Goal: Entertainment & Leisure: Consume media (video, audio)

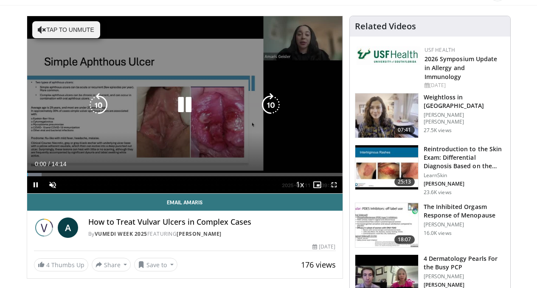
scroll to position [73, 0]
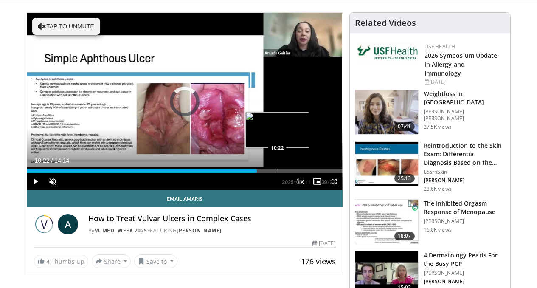
click at [256, 173] on div "Loaded : 5.80% 00:06 10:22" at bounding box center [184, 169] width 315 height 8
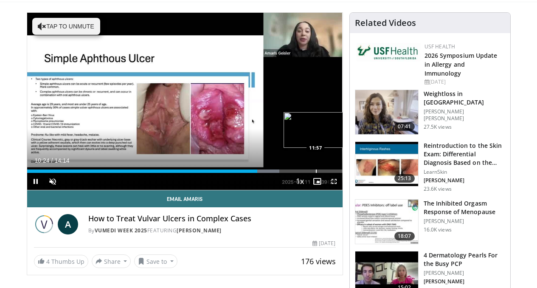
click at [316, 173] on div "Progress Bar" at bounding box center [316, 170] width 1 height 3
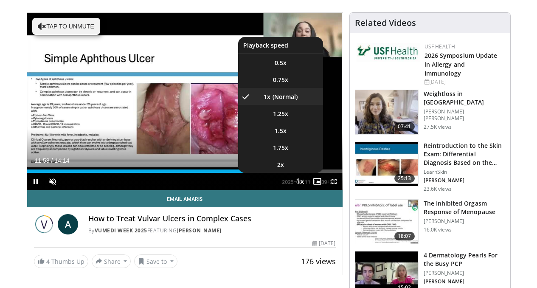
click at [308, 190] on button "Playback Rate" at bounding box center [299, 181] width 17 height 17
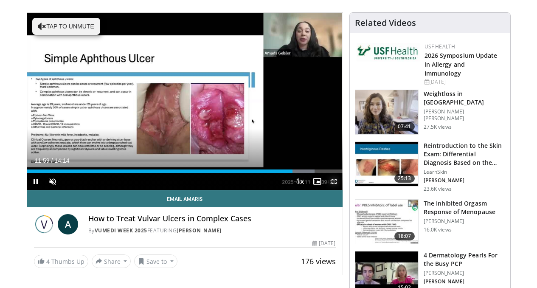
click at [340, 188] on span "Video Player" at bounding box center [333, 181] width 17 height 17
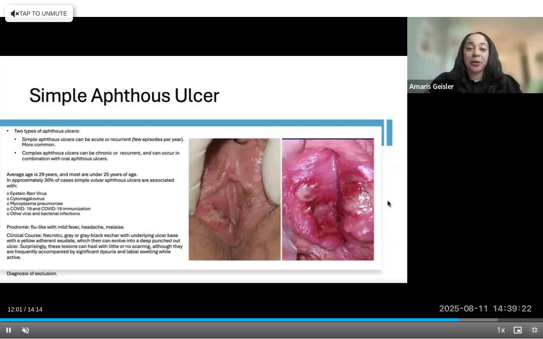
click at [536, 287] on span "Video Player" at bounding box center [534, 330] width 17 height 17
